Goal: Task Accomplishment & Management: Use online tool/utility

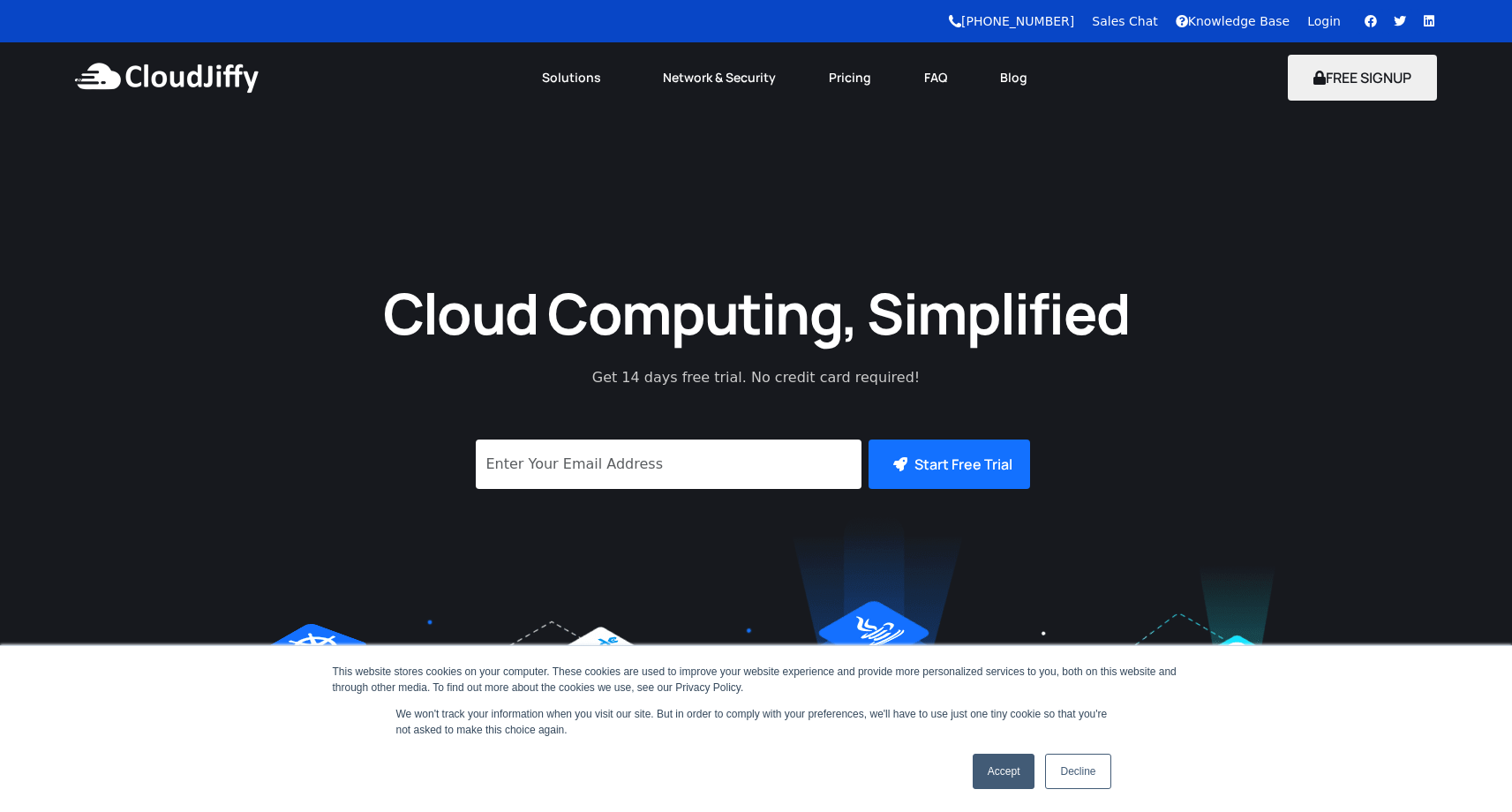
click at [1325, 19] on link "Login" at bounding box center [1324, 20] width 33 height 14
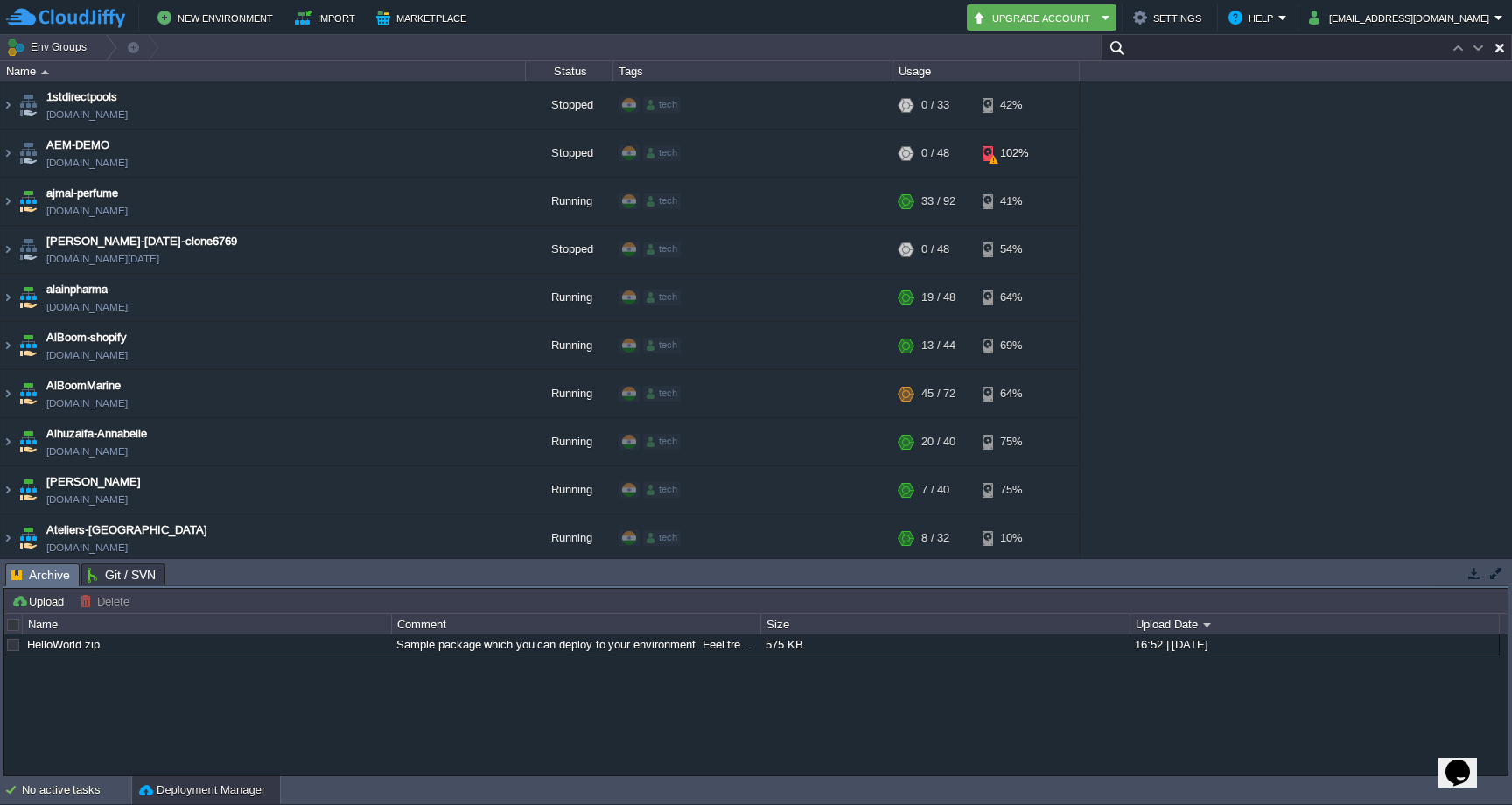
click at [1423, 45] on input "text" at bounding box center [1306, 47] width 412 height 25
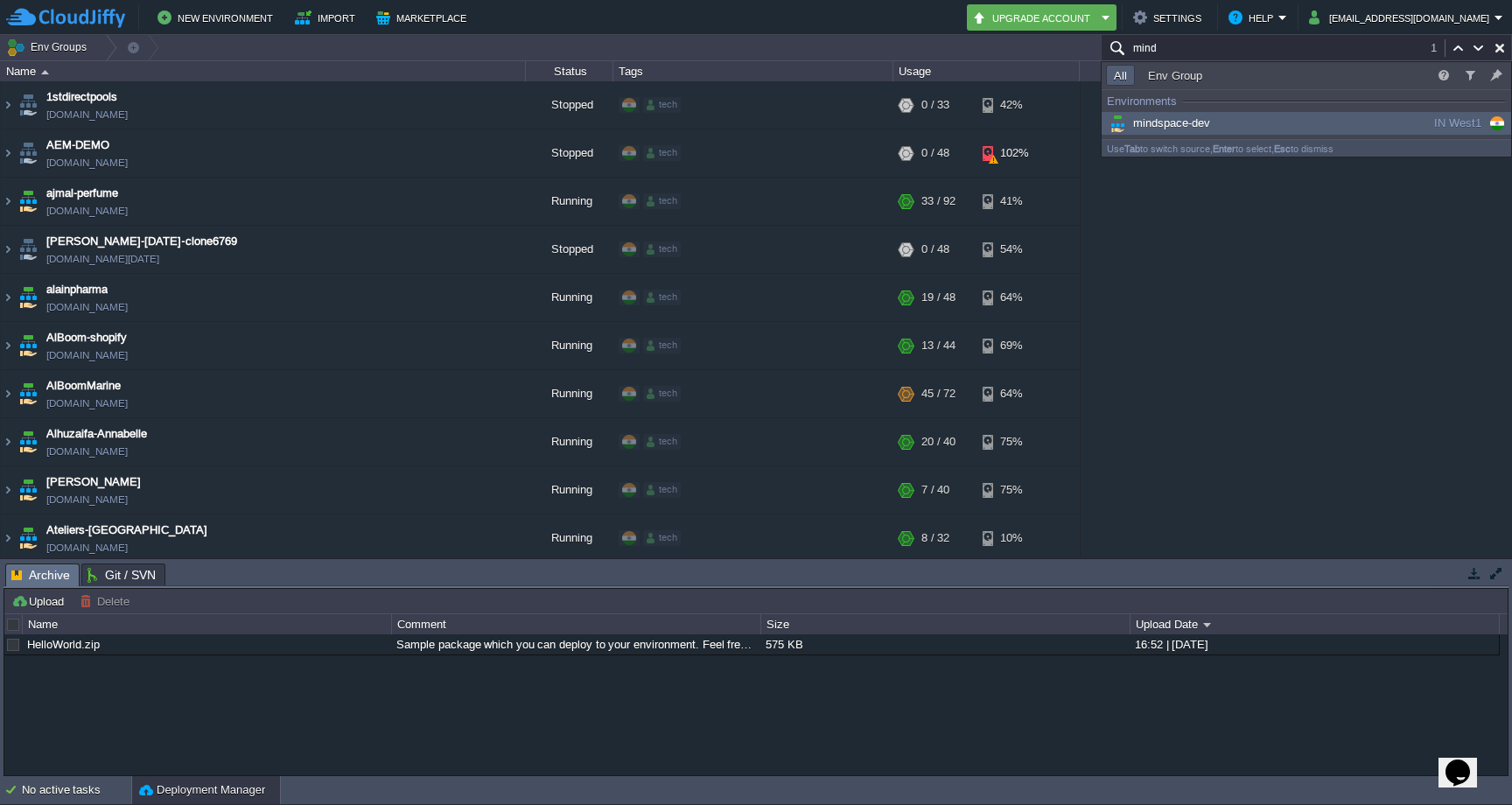
type input "mind"
click at [1255, 118] on div "mindspace-dev" at bounding box center [1238, 124] width 264 height 19
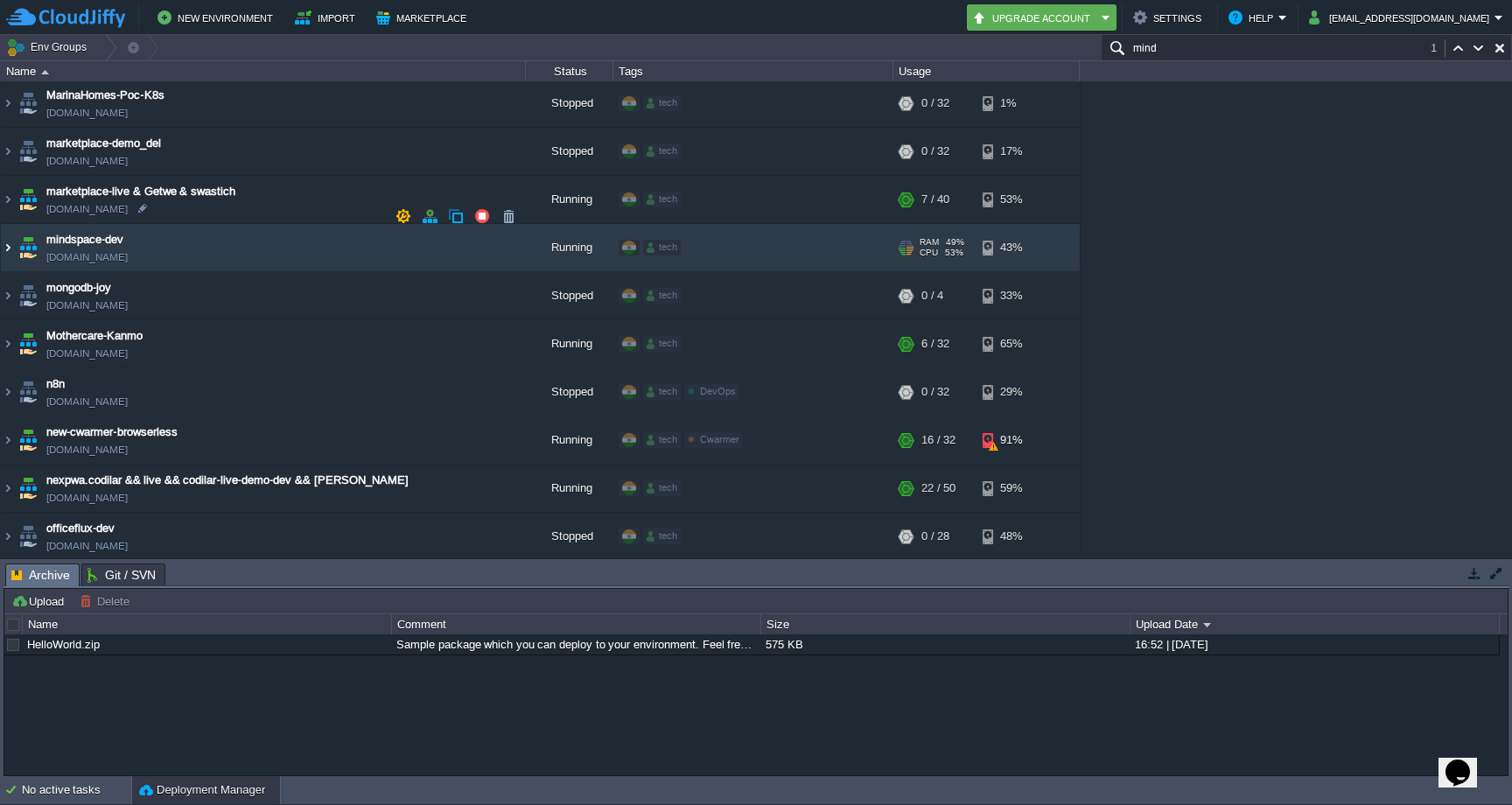
click at [12, 224] on img at bounding box center [8, 247] width 14 height 47
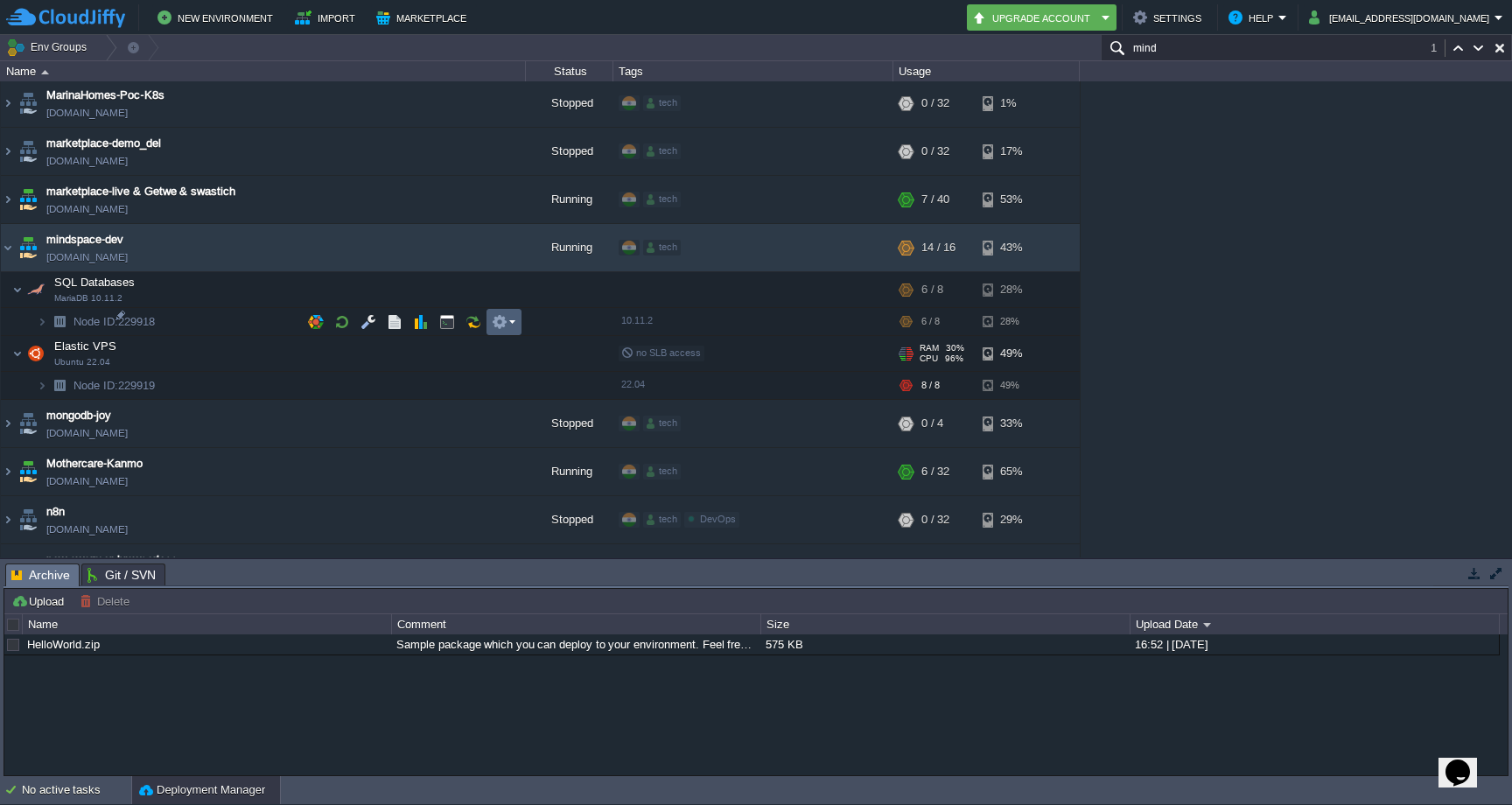
click at [504, 321] on button "button" at bounding box center [499, 322] width 15 height 15
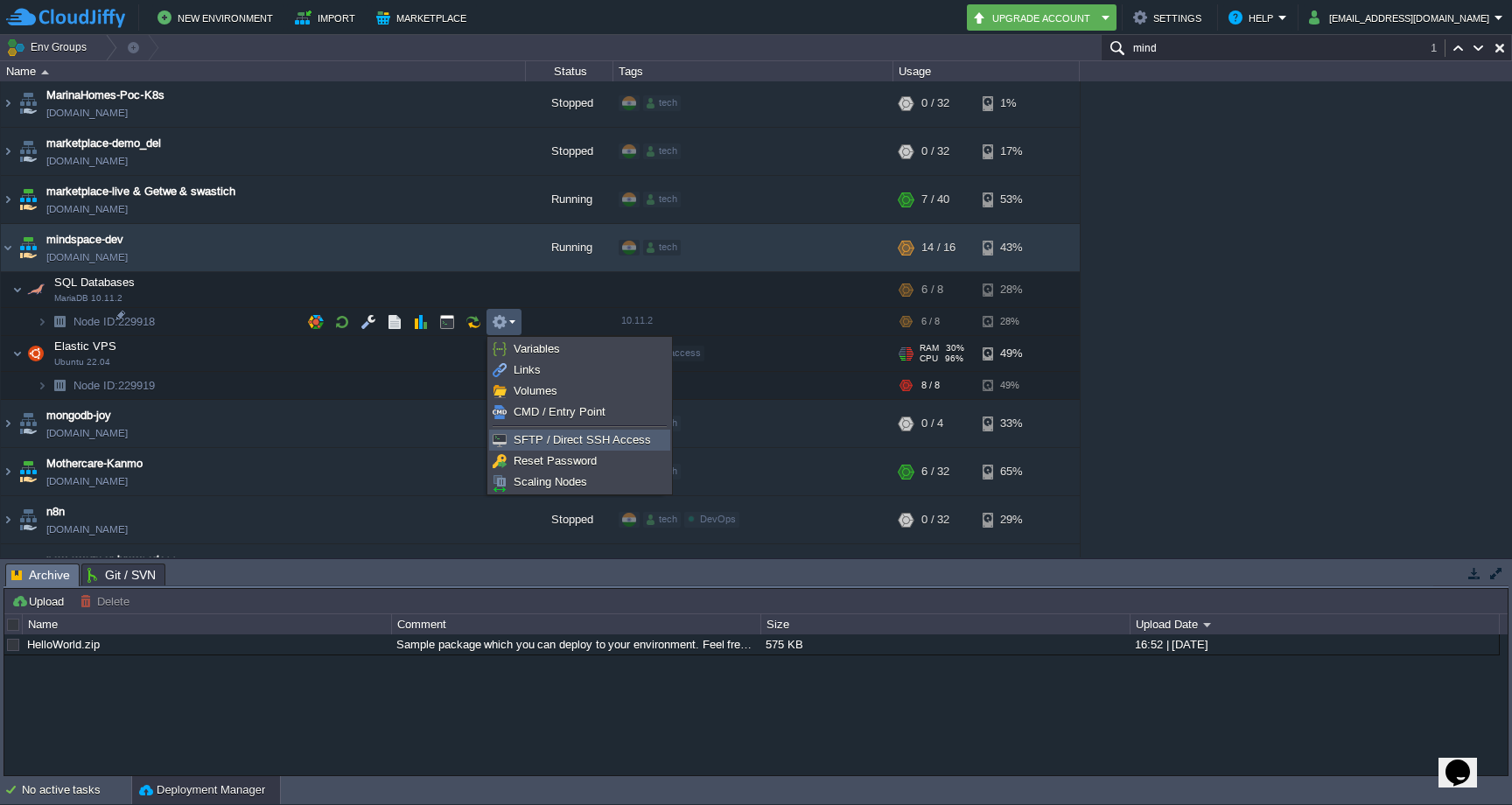
click at [539, 446] on link "SFTP / Direct SSH Access" at bounding box center [580, 441] width 180 height 19
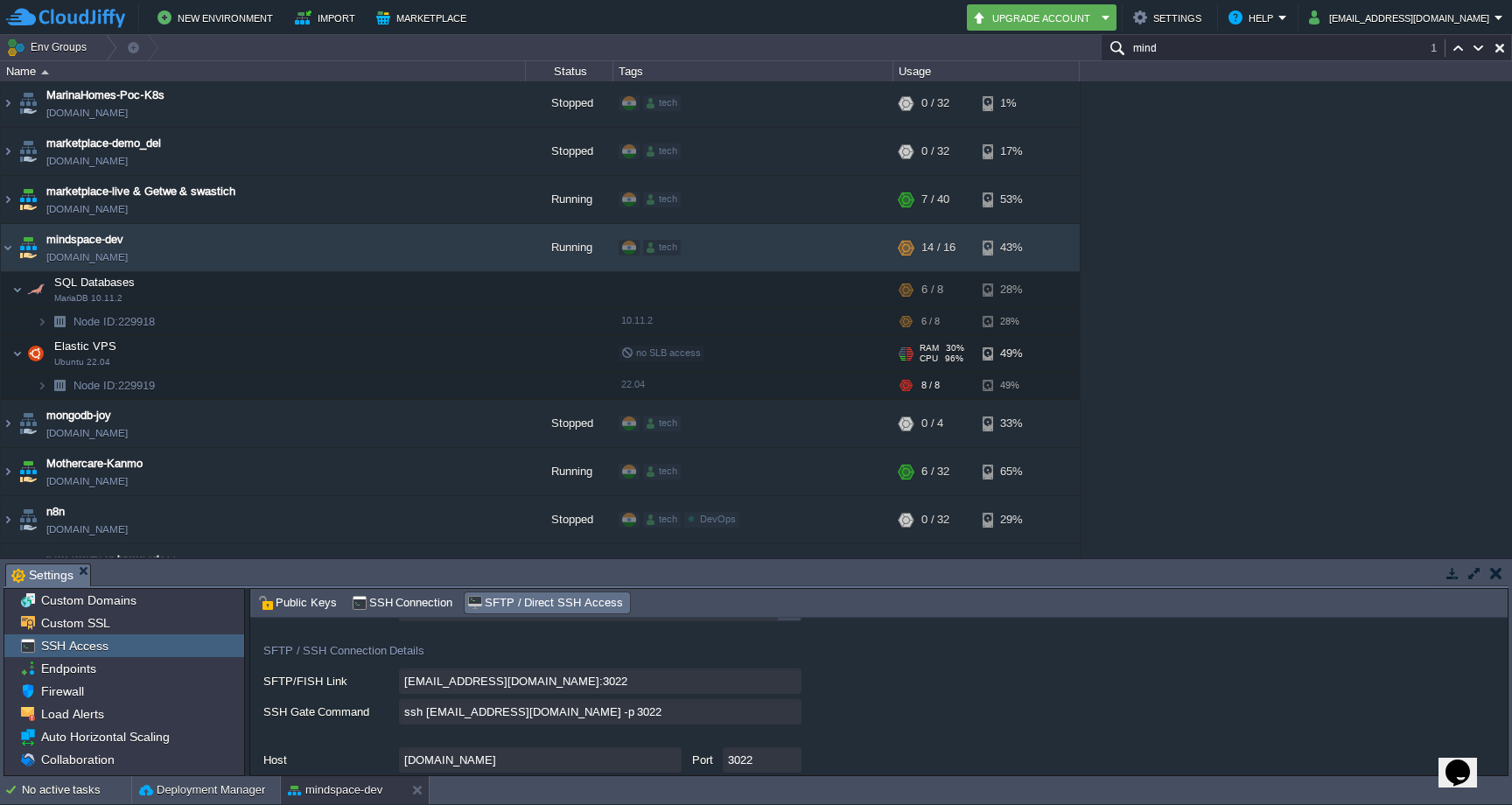
scroll to position [90, 0]
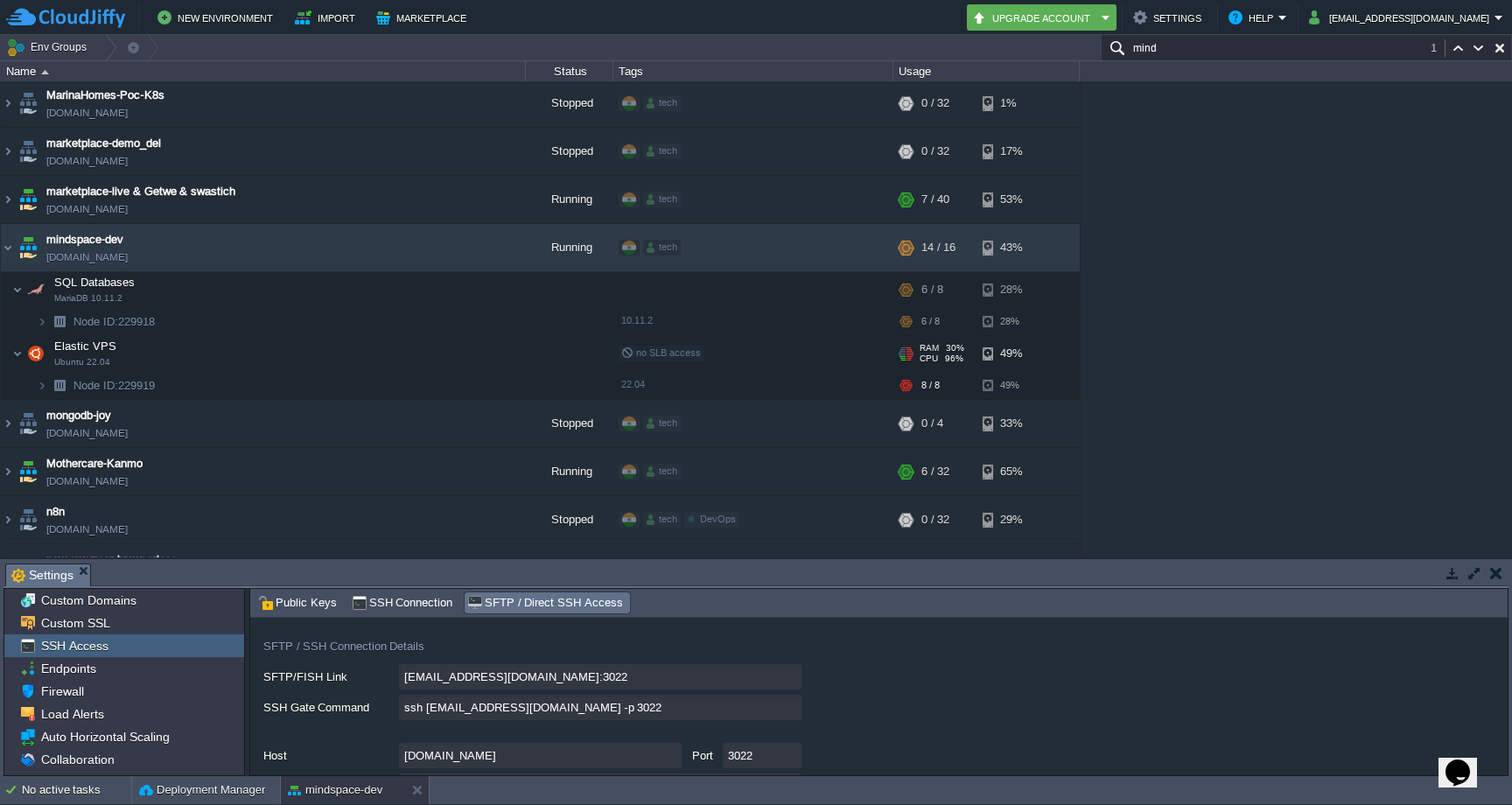
click at [792, 712] on input "ssh 229919-14222@gate.cloudjiffy.com -p 3022" at bounding box center [600, 707] width 403 height 25
